Goal: Navigation & Orientation: Go to known website

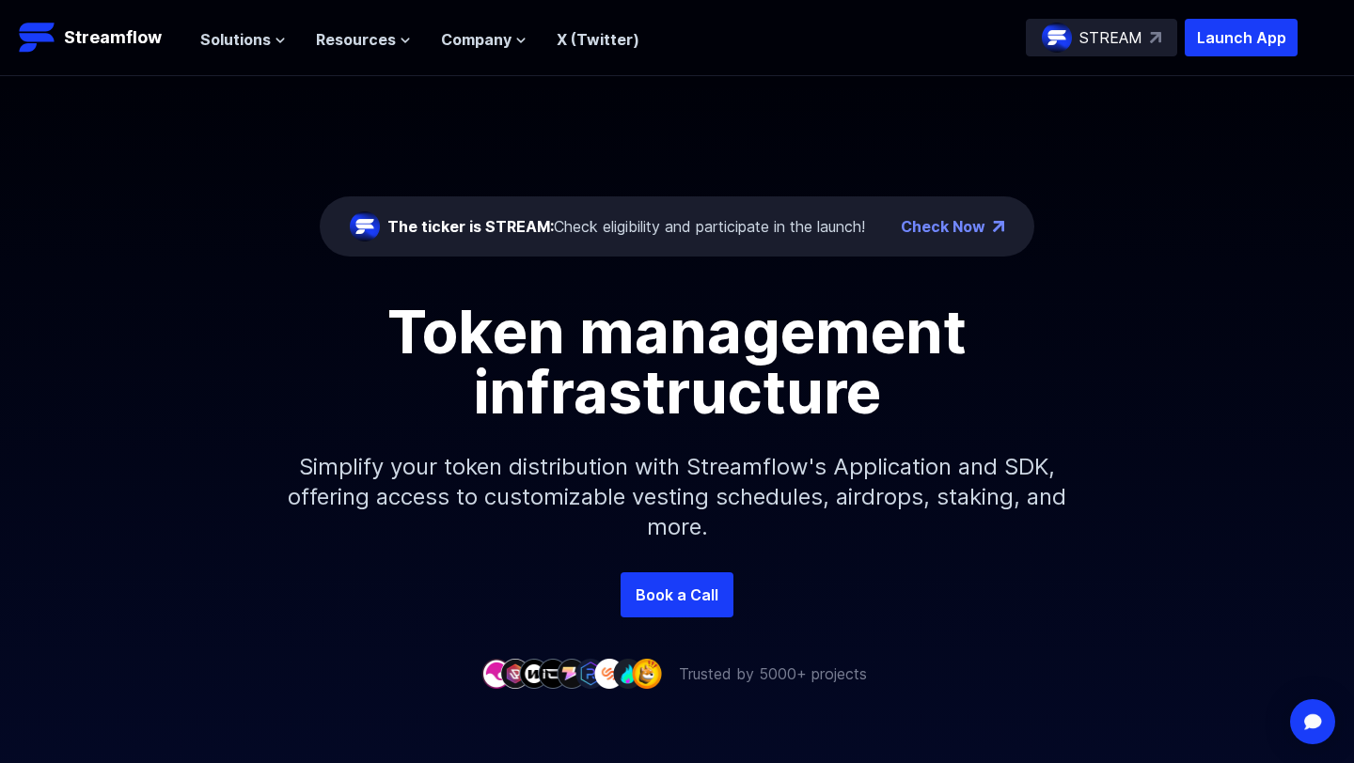
click at [1071, 15] on header "Streamflow Launch App STREAM Solutions Overview Streamflow features an all-in-o…" at bounding box center [677, 38] width 1354 height 76
click at [1083, 21] on div "STREAM" at bounding box center [1101, 38] width 151 height 38
click at [274, 40] on icon at bounding box center [279, 40] width 11 height 11
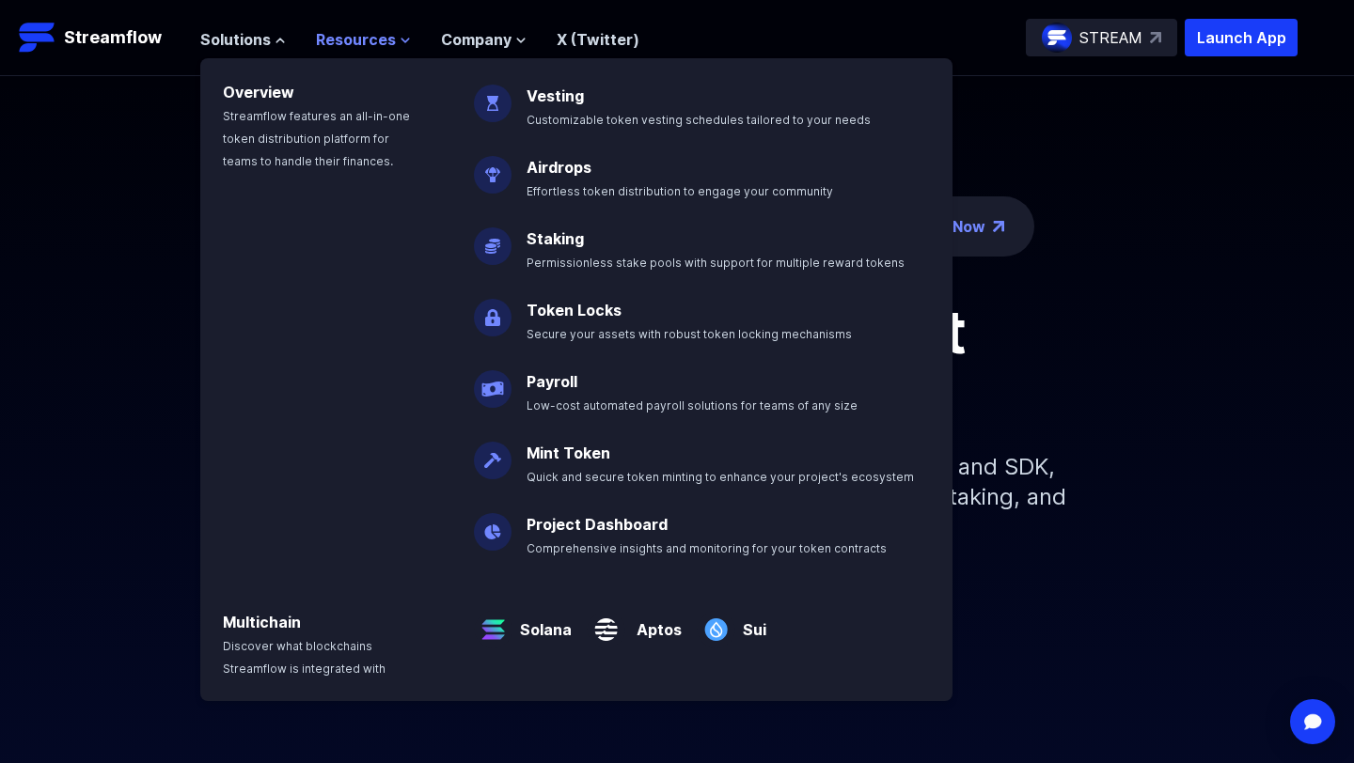
click at [405, 48] on button "Resources" at bounding box center [363, 39] width 95 height 23
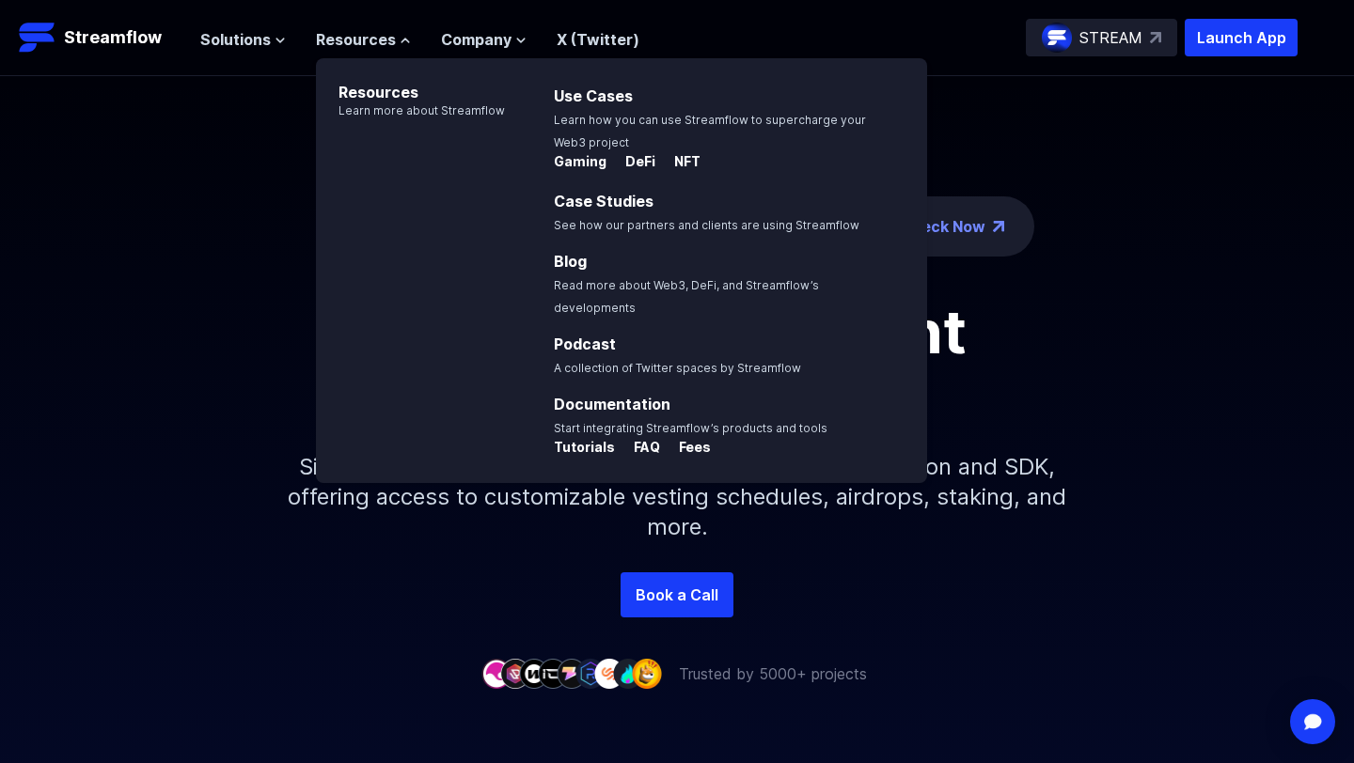
click at [308, 569] on p "Simplify your token distribution with Streamflow's Application and SDK, offerin…" at bounding box center [677, 497] width 808 height 150
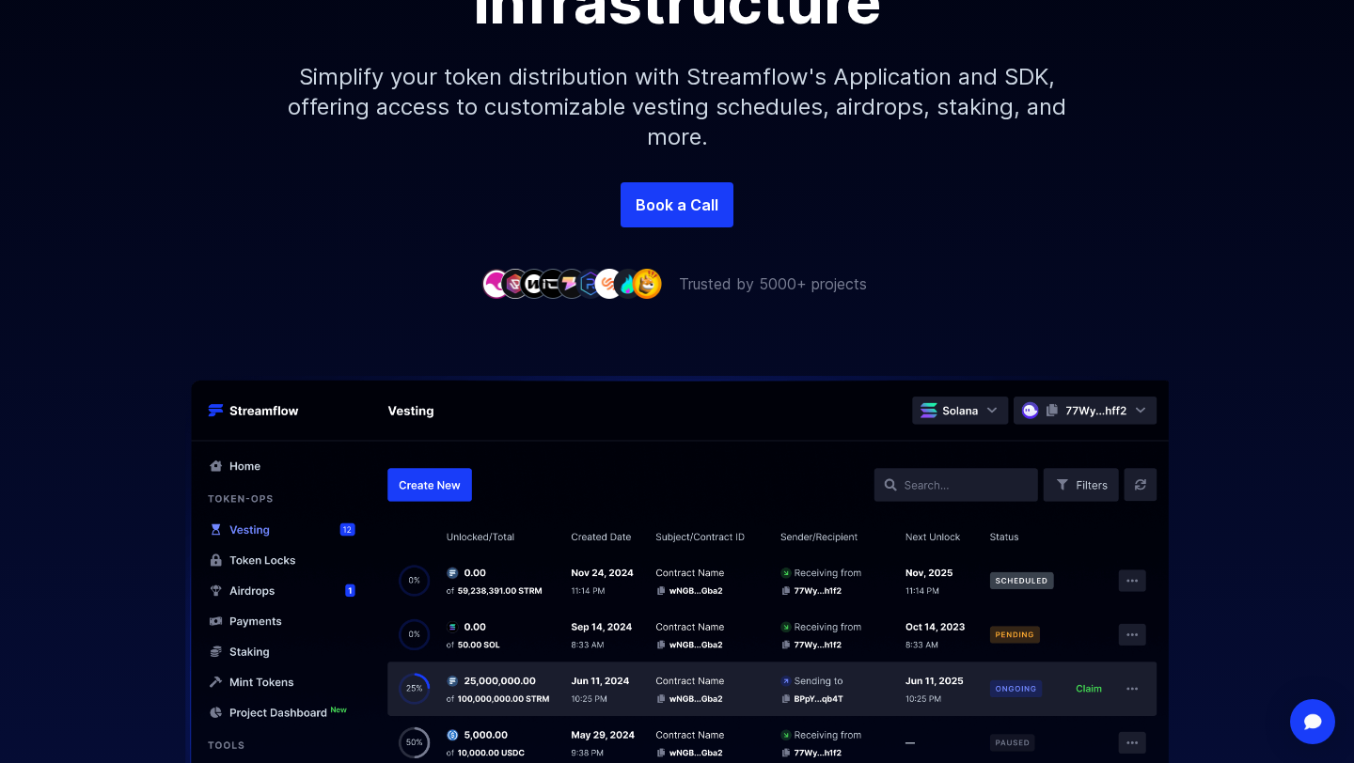
scroll to position [608, 0]
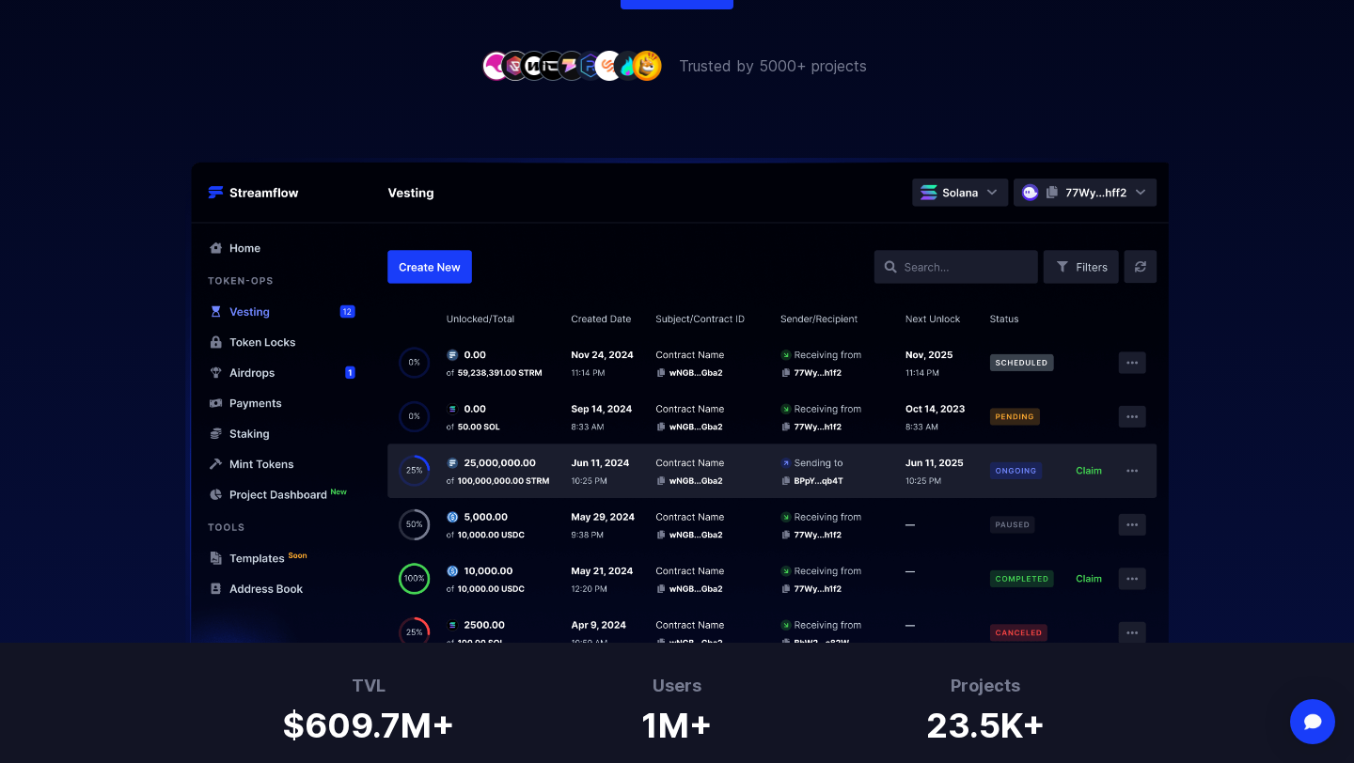
click at [475, 484] on img at bounding box center [676, 400] width 1203 height 485
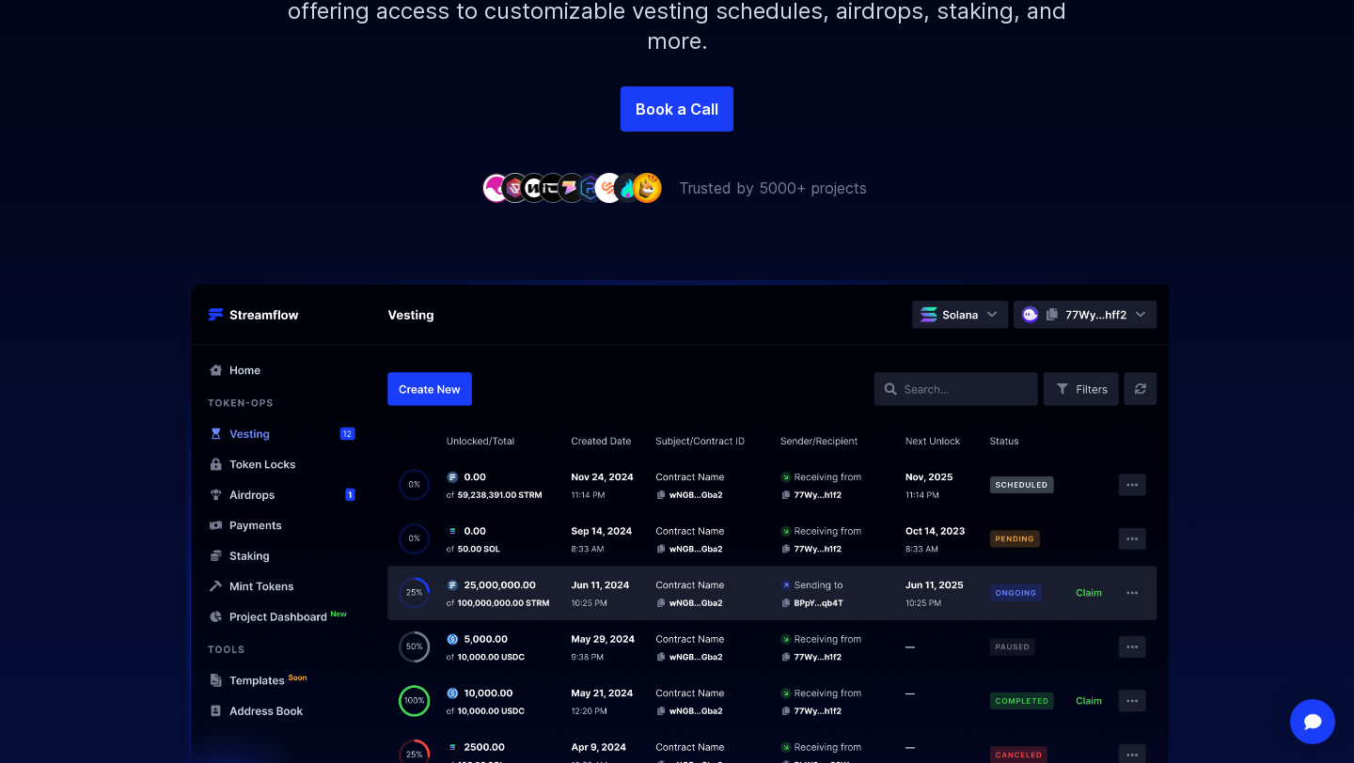
scroll to position [0, 0]
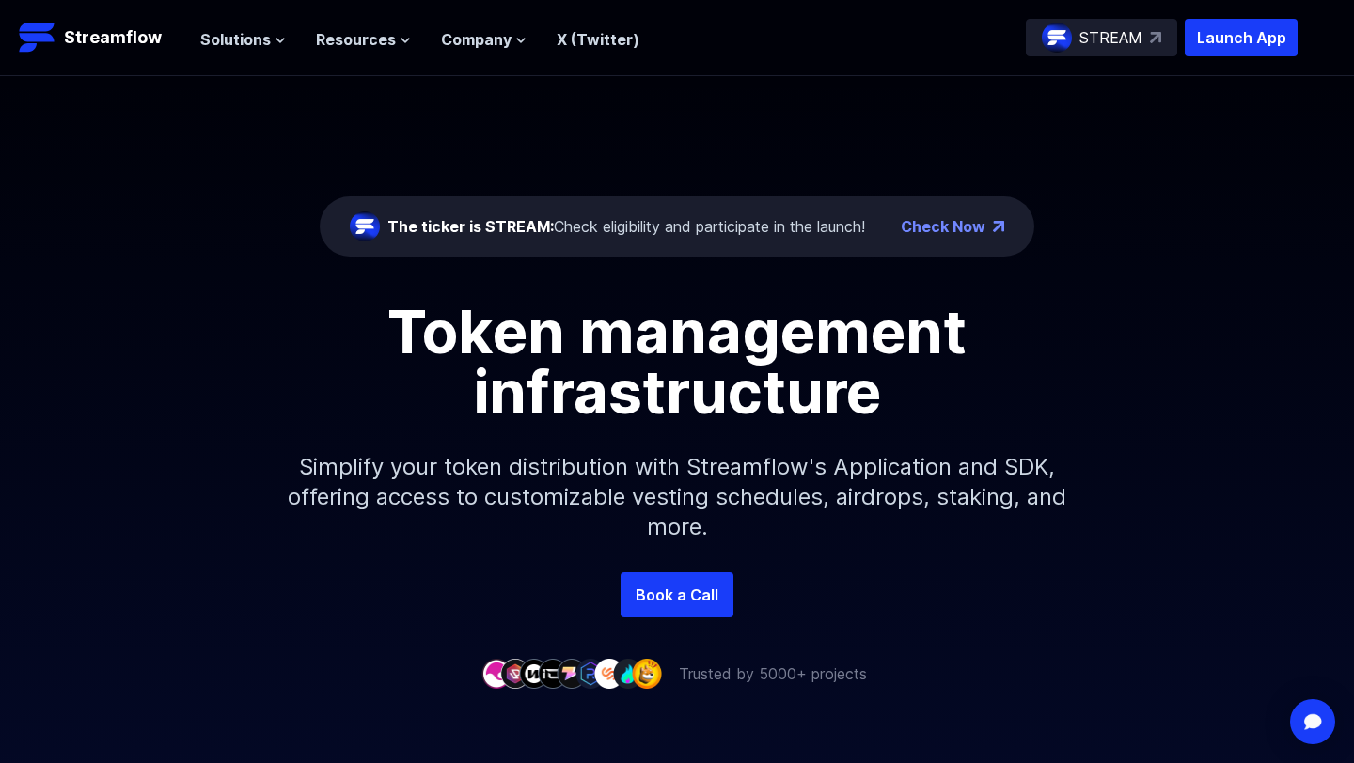
click at [1158, 50] on div "STREAM" at bounding box center [1101, 38] width 151 height 38
click at [1210, 40] on p "Launch App" at bounding box center [1240, 38] width 113 height 38
